Goal: Find specific page/section: Find specific page/section

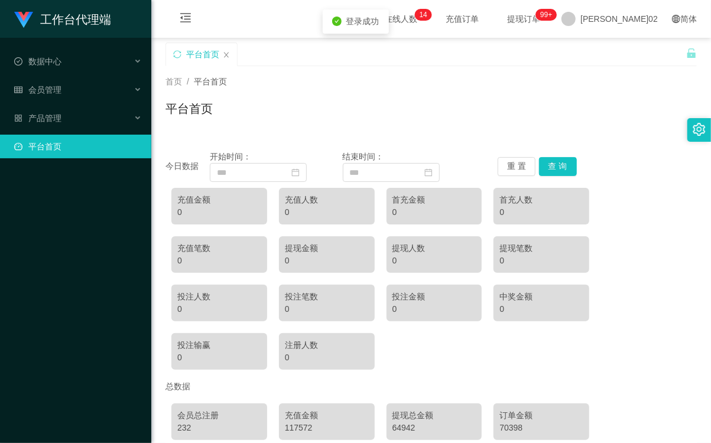
click at [14, 152] on link "平台首页" at bounding box center [78, 147] width 128 height 24
click at [74, 113] on div "产品管理" at bounding box center [75, 118] width 151 height 24
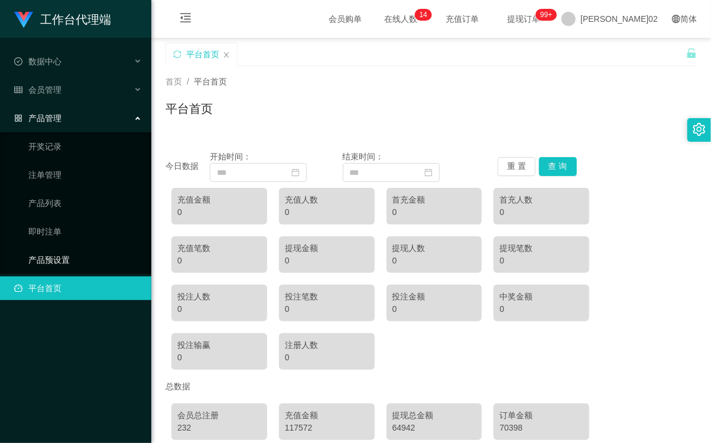
click at [89, 248] on link "产品预设置" at bounding box center [84, 260] width 113 height 24
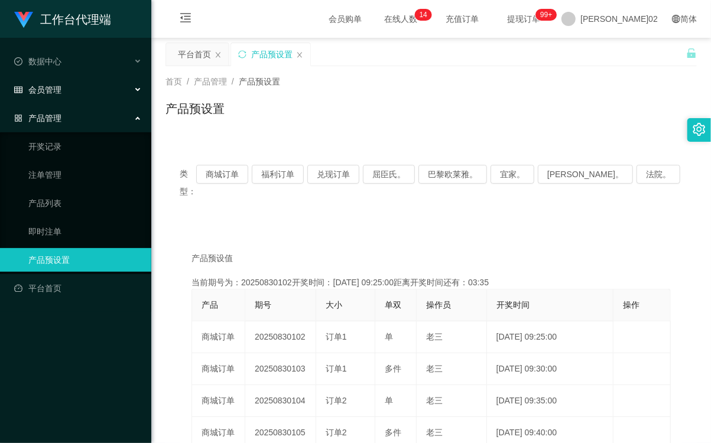
click at [70, 89] on div "会员管理" at bounding box center [75, 90] width 151 height 24
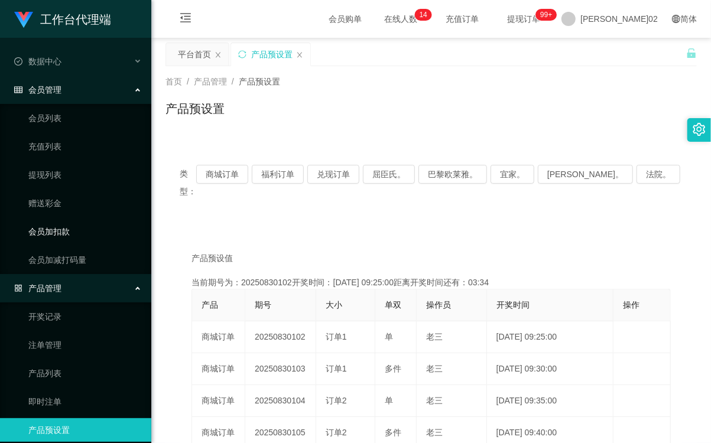
click at [48, 228] on link "会员加扣款" at bounding box center [84, 232] width 113 height 24
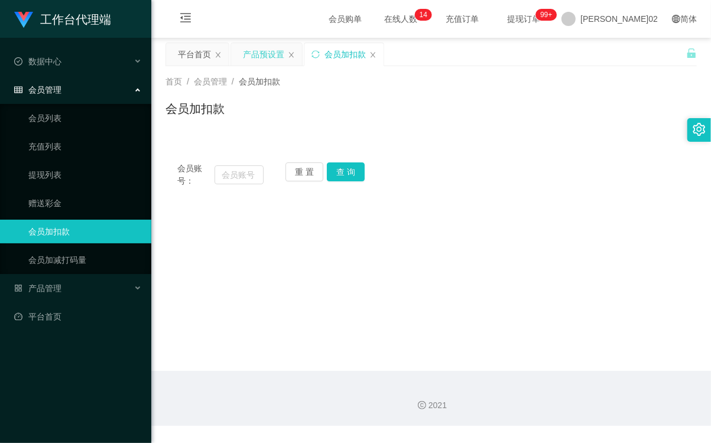
click at [252, 52] on div "产品预设置" at bounding box center [263, 54] width 41 height 22
